Goal: Task Accomplishment & Management: Use online tool/utility

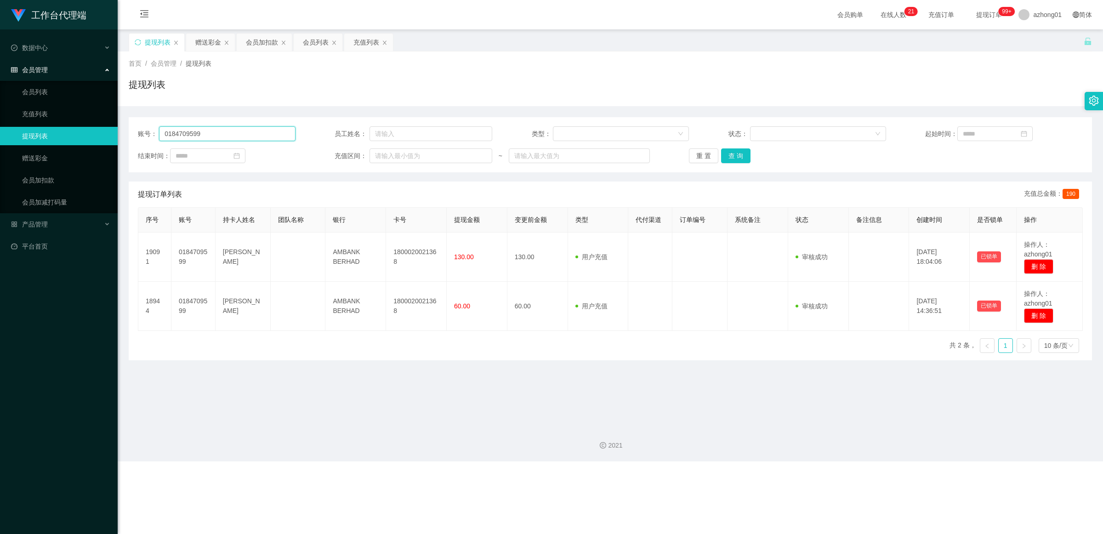
drag, startPoint x: 0, startPoint y: 0, endPoint x: 228, endPoint y: 136, distance: 265.7
click at [228, 136] on input "0184709599" at bounding box center [227, 133] width 136 height 15
paste input "Ntz5177"
type input "Ntz5177"
click at [743, 155] on button "查 询" at bounding box center [735, 155] width 29 height 15
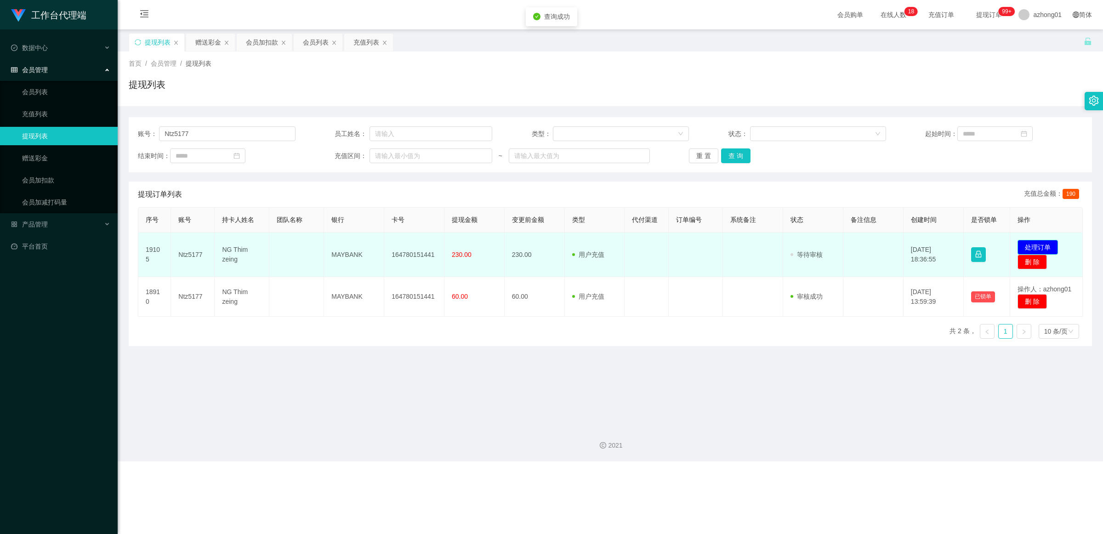
click at [1051, 246] on button "处理订单" at bounding box center [1037, 247] width 40 height 15
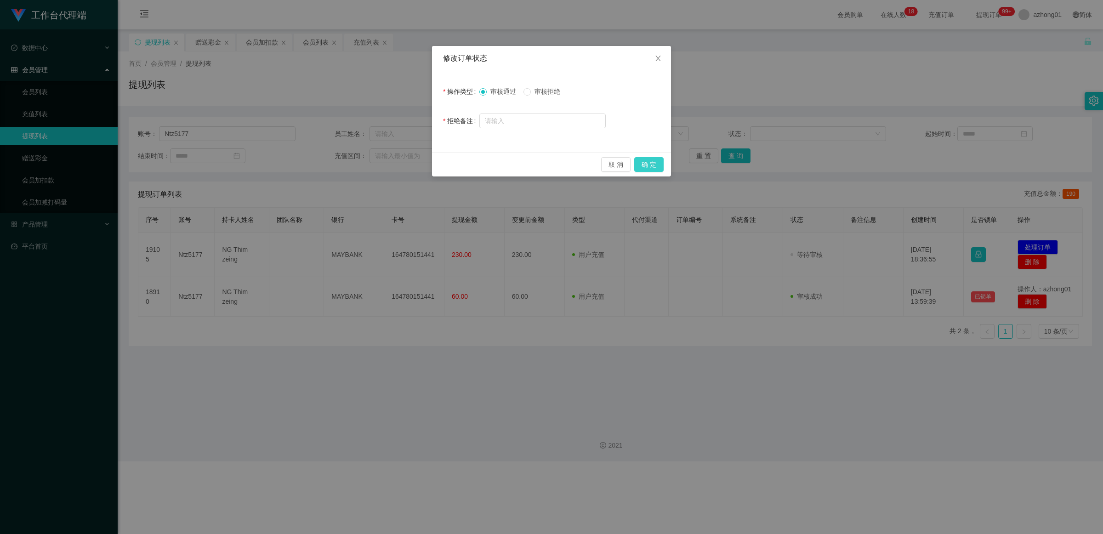
click at [653, 162] on button "确 定" at bounding box center [648, 164] width 29 height 15
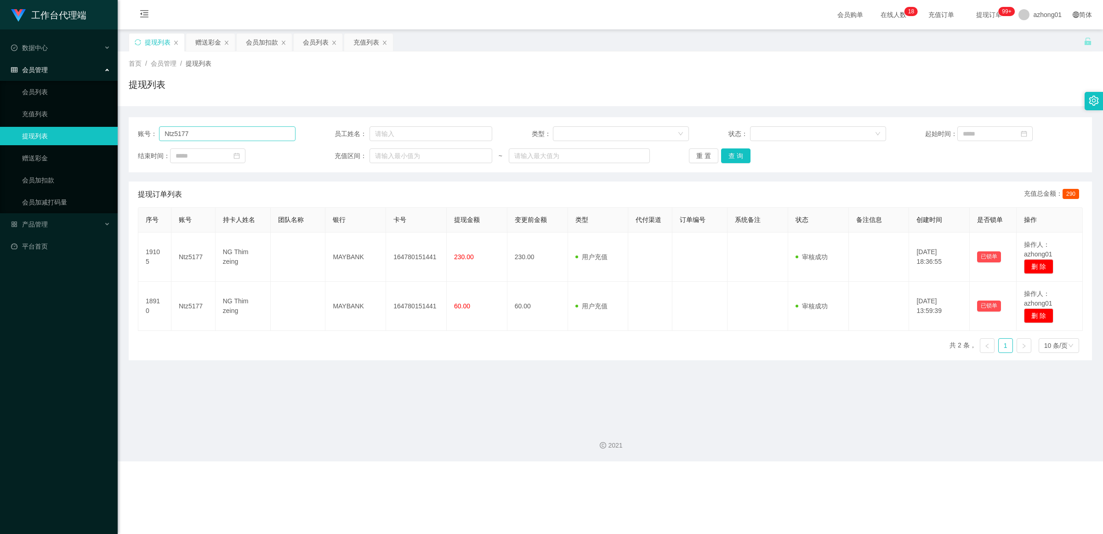
drag, startPoint x: 222, startPoint y: 119, endPoint x: 218, endPoint y: 130, distance: 11.2
click at [220, 120] on div "账号： Ntz5177 员工姓名： 类型： 状态： 起始时间： 结束时间： 充值区间： ~ 重 置 查 询" at bounding box center [610, 144] width 963 height 55
click at [217, 131] on input "Ntz5177" at bounding box center [227, 133] width 136 height 15
paste input "Alan83"
type input "Alan83"
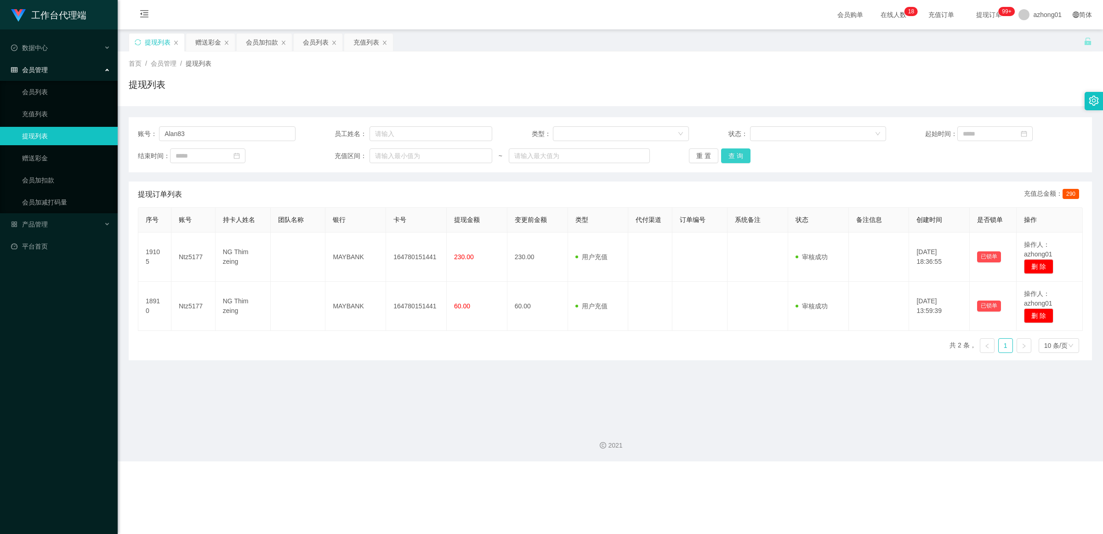
click at [728, 157] on button "查 询" at bounding box center [735, 155] width 29 height 15
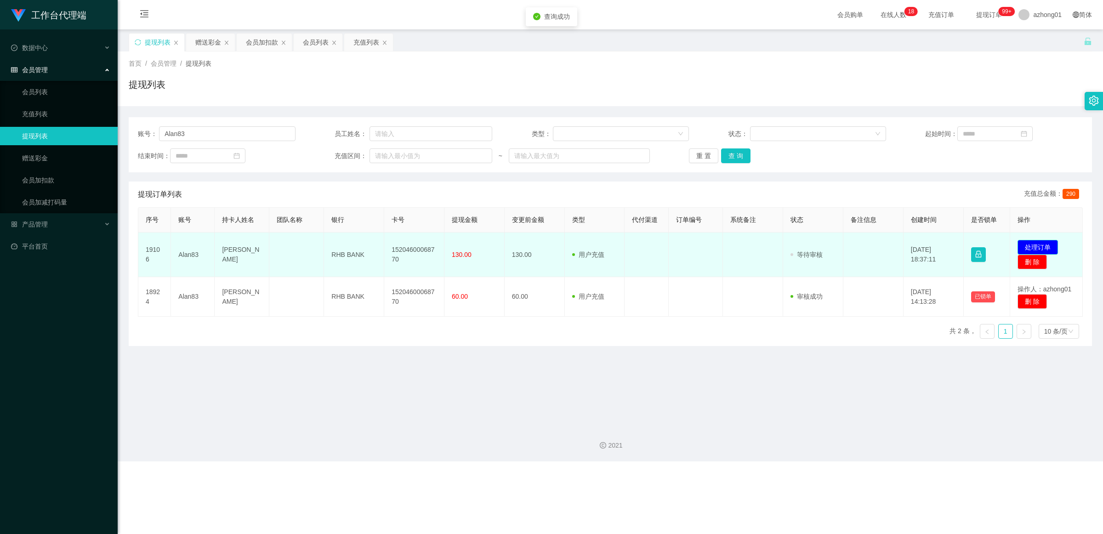
click at [1022, 247] on button "处理订单" at bounding box center [1037, 247] width 40 height 15
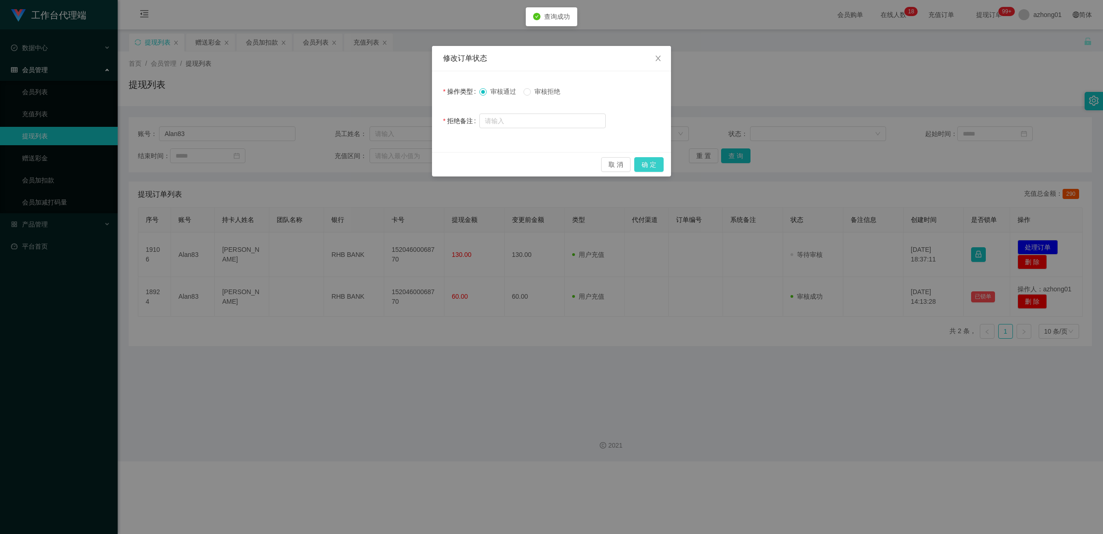
click at [654, 160] on button "确 定" at bounding box center [648, 164] width 29 height 15
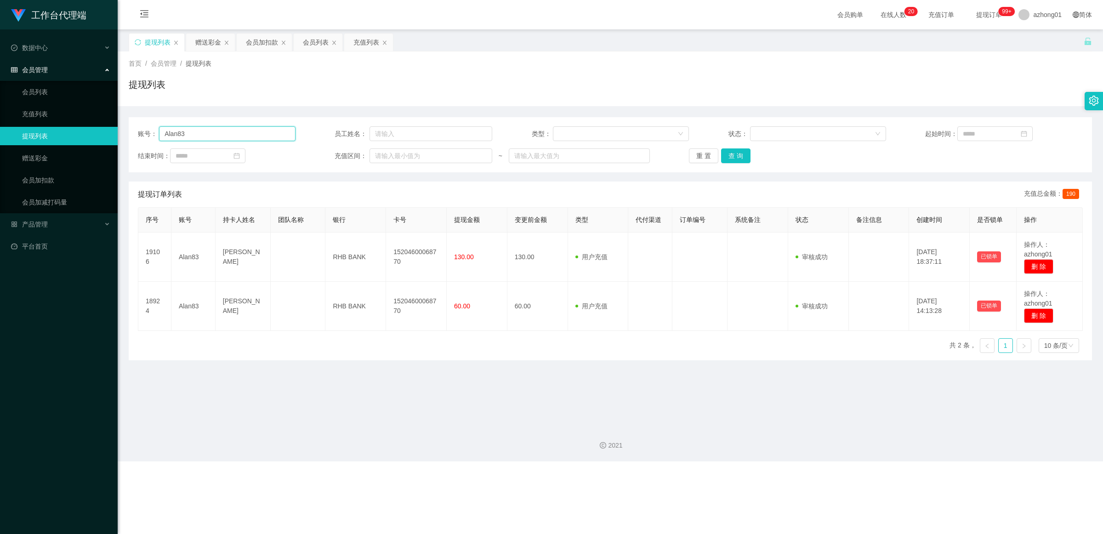
click at [262, 137] on input "Alan83" at bounding box center [227, 133] width 136 height 15
paste input "01157114616"
type input "01157114616"
click at [733, 153] on button "查 询" at bounding box center [735, 155] width 29 height 15
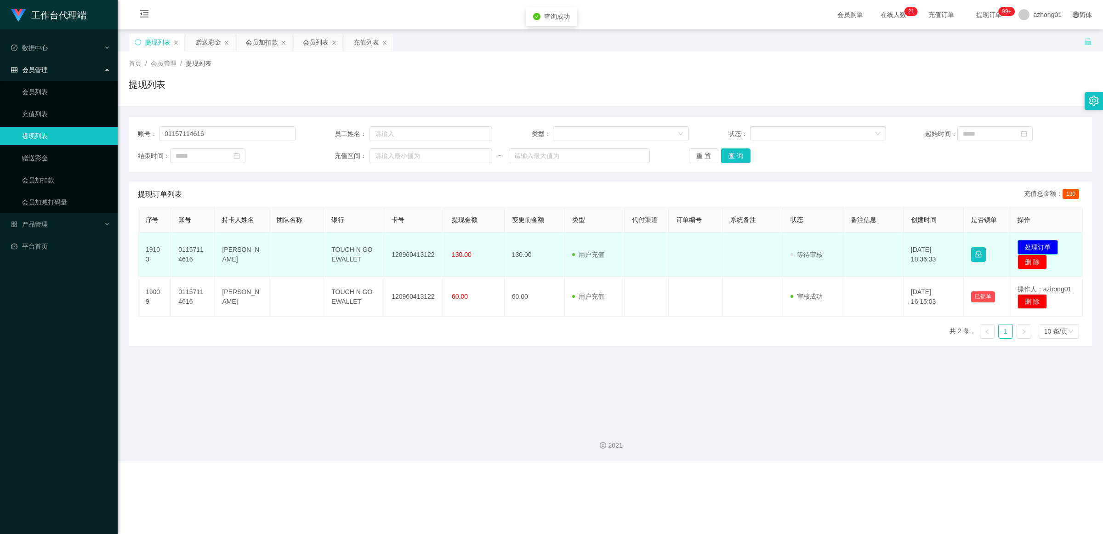
click at [1032, 247] on button "处理订单" at bounding box center [1037, 247] width 40 height 15
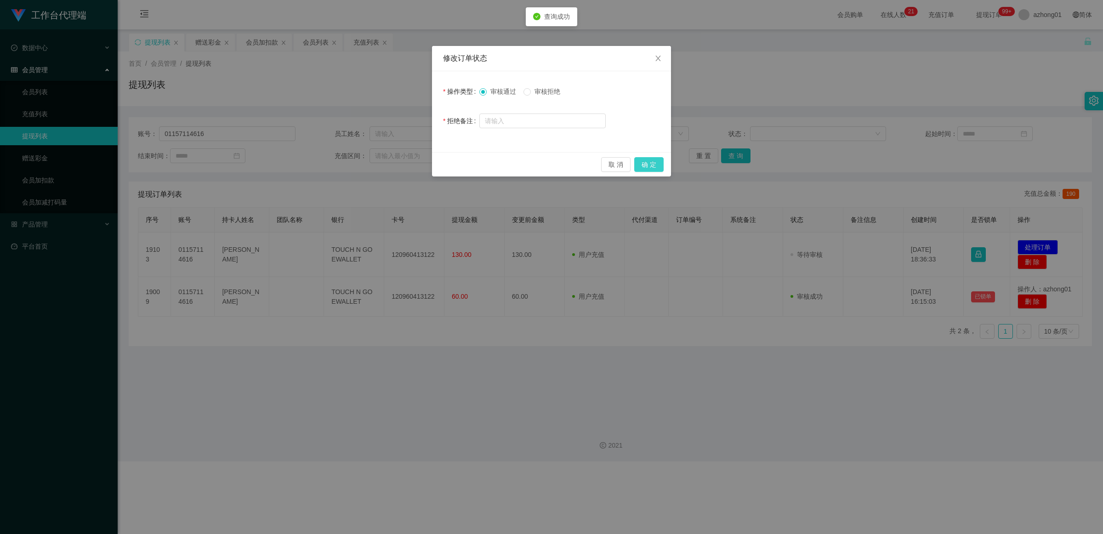
click at [651, 159] on button "确 定" at bounding box center [648, 164] width 29 height 15
